Goal: Information Seeking & Learning: Find specific fact

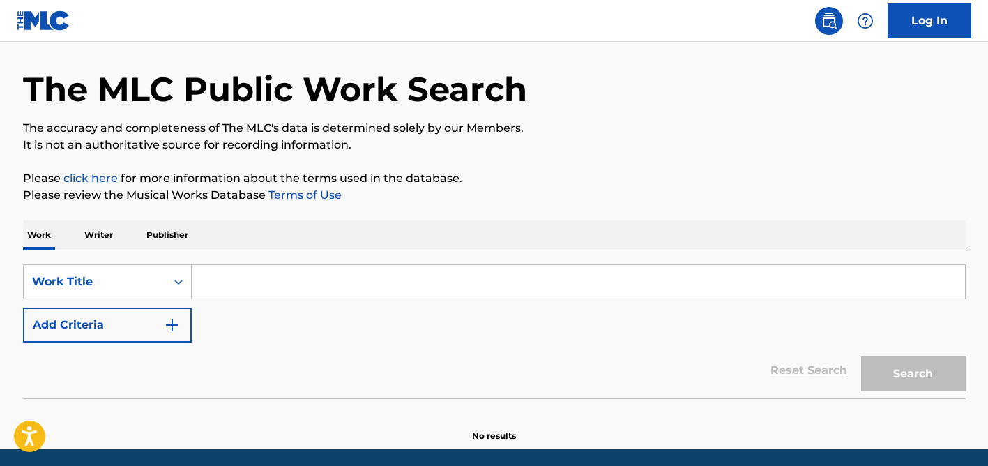
scroll to position [96, 0]
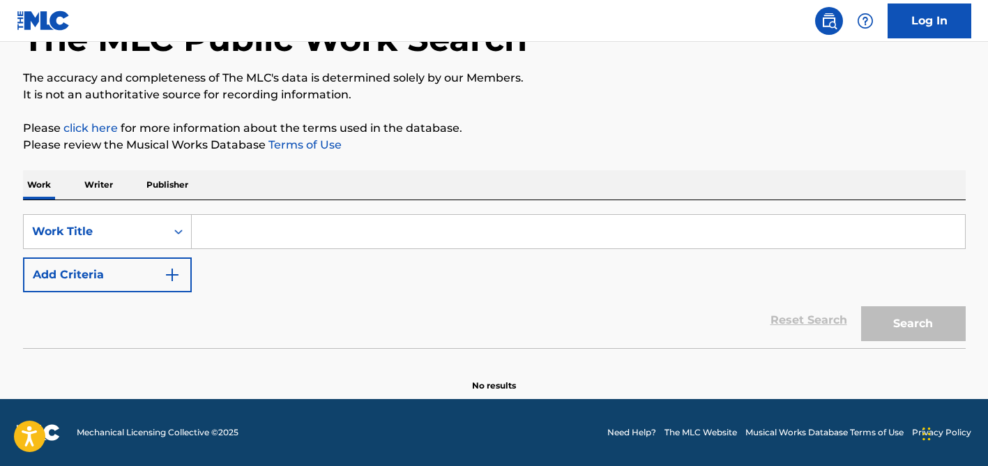
click at [276, 226] on input "Search Form" at bounding box center [579, 231] width 774 height 33
click at [396, 219] on input "Search Form" at bounding box center [579, 231] width 774 height 33
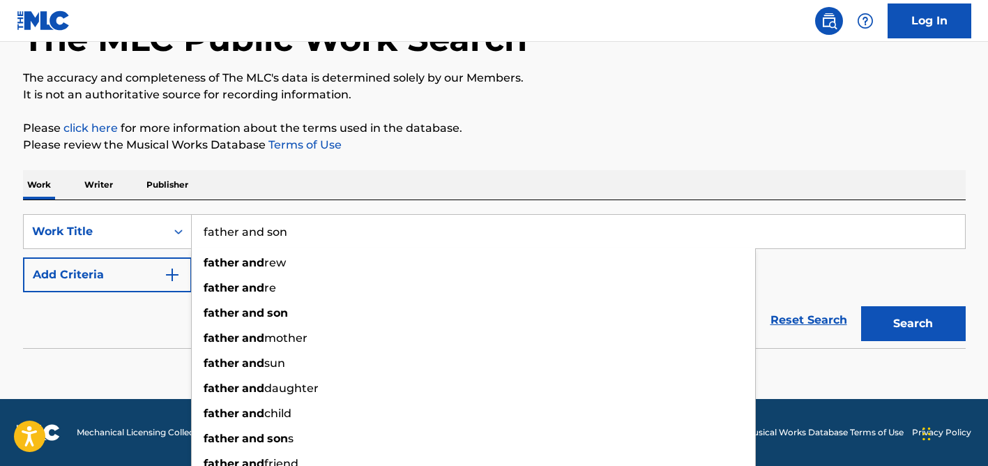
type input "father and son"
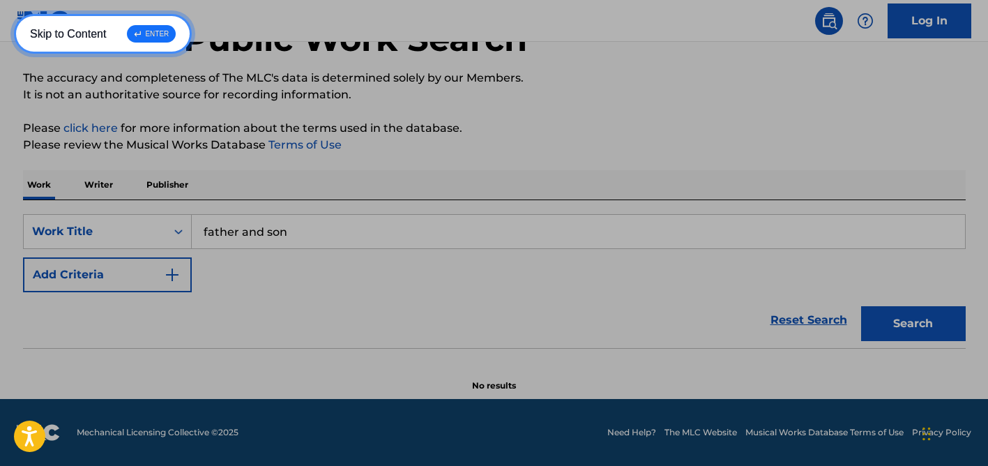
click at [14, 14] on link "Skip to Content ↵ ENTER" at bounding box center [103, 34] width 178 height 40
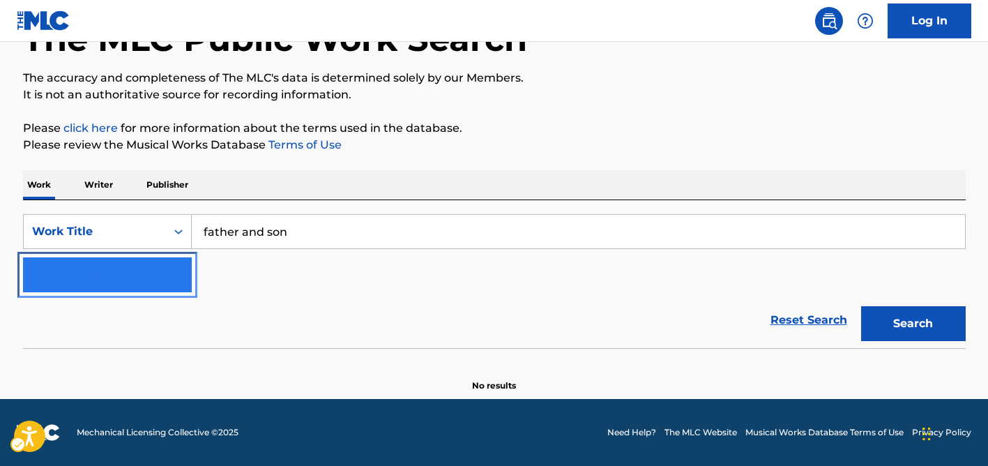
click at [174, 273] on img "Search Form" at bounding box center [172, 274] width 17 height 17
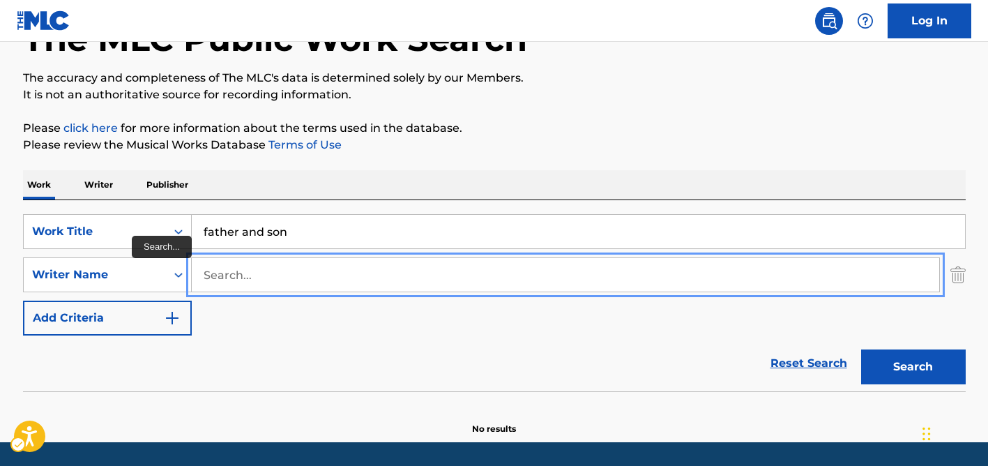
click at [271, 276] on input "Search..." at bounding box center [566, 274] width 748 height 33
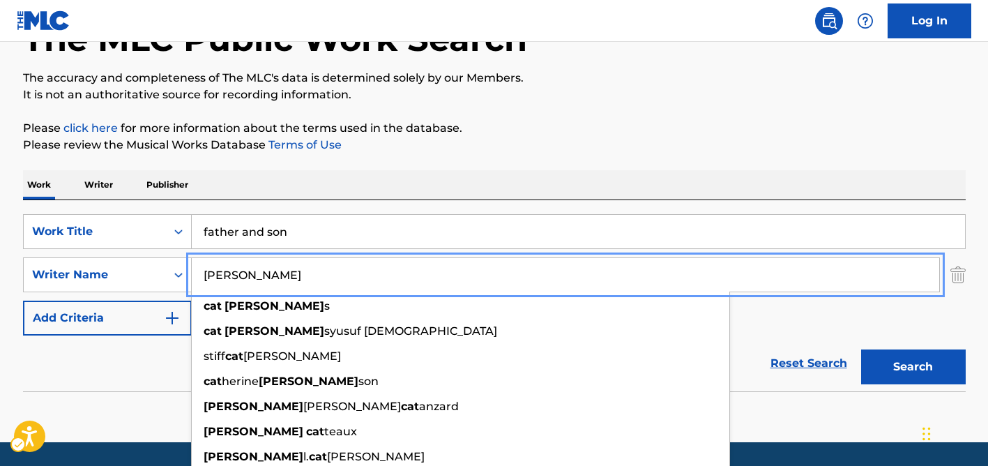
type input "[PERSON_NAME]"
click at [23, 301] on button "Add Criteria" at bounding box center [107, 318] width 169 height 35
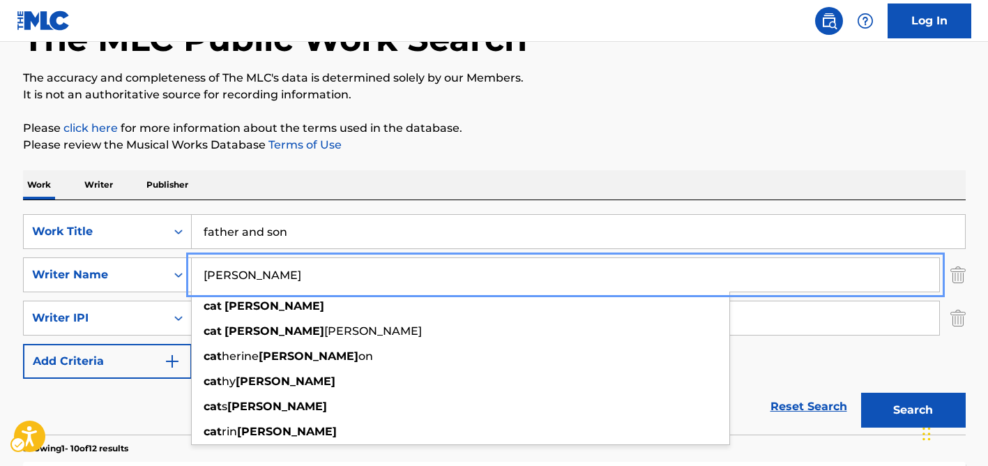
click at [471, 142] on p "Please review the Musical Works Database Terms of Use | New Window" at bounding box center [494, 145] width 943 height 17
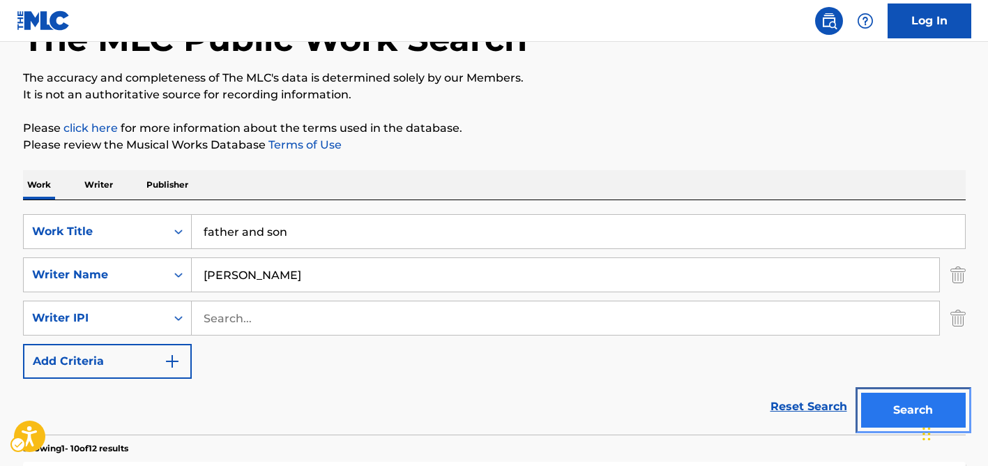
click at [891, 417] on button "Search" at bounding box center [913, 410] width 105 height 35
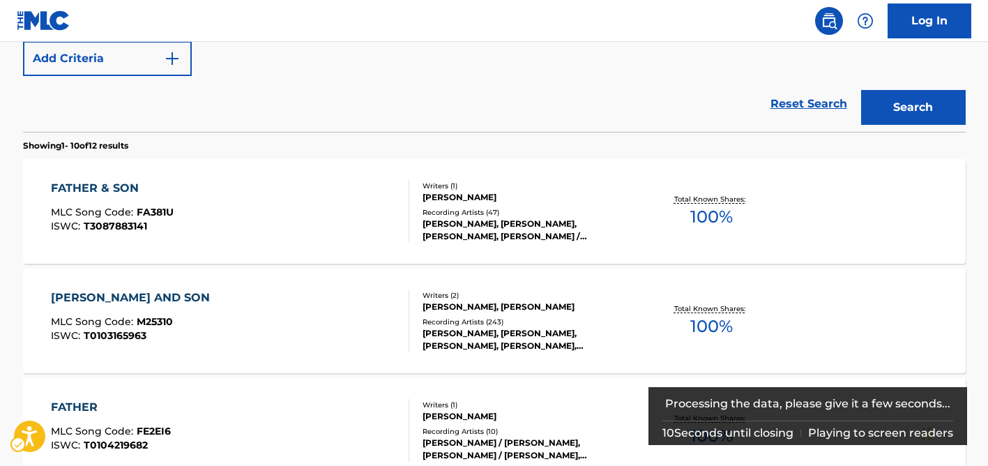
scroll to position [423, 0]
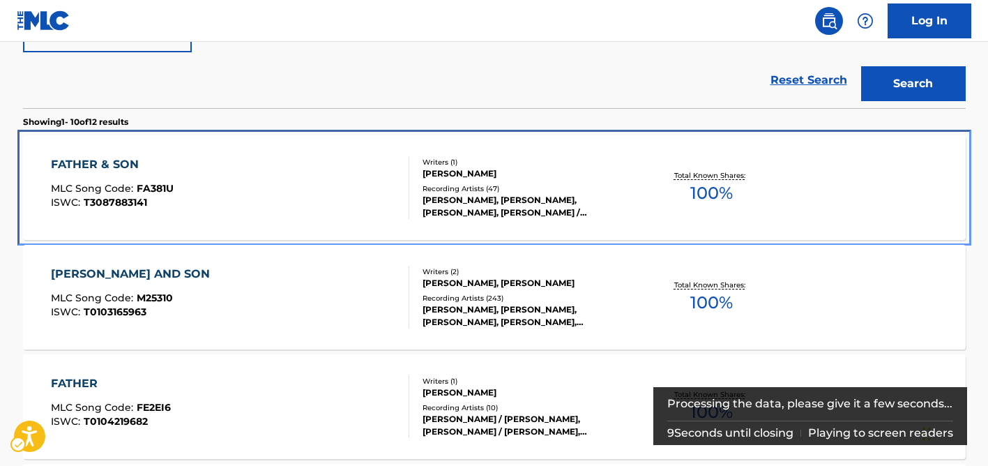
click at [324, 197] on div "FATHER & SON MLC Song Code : FA381U ISWC : T3087883141" at bounding box center [230, 187] width 359 height 63
